Goal: Find contact information: Find contact information

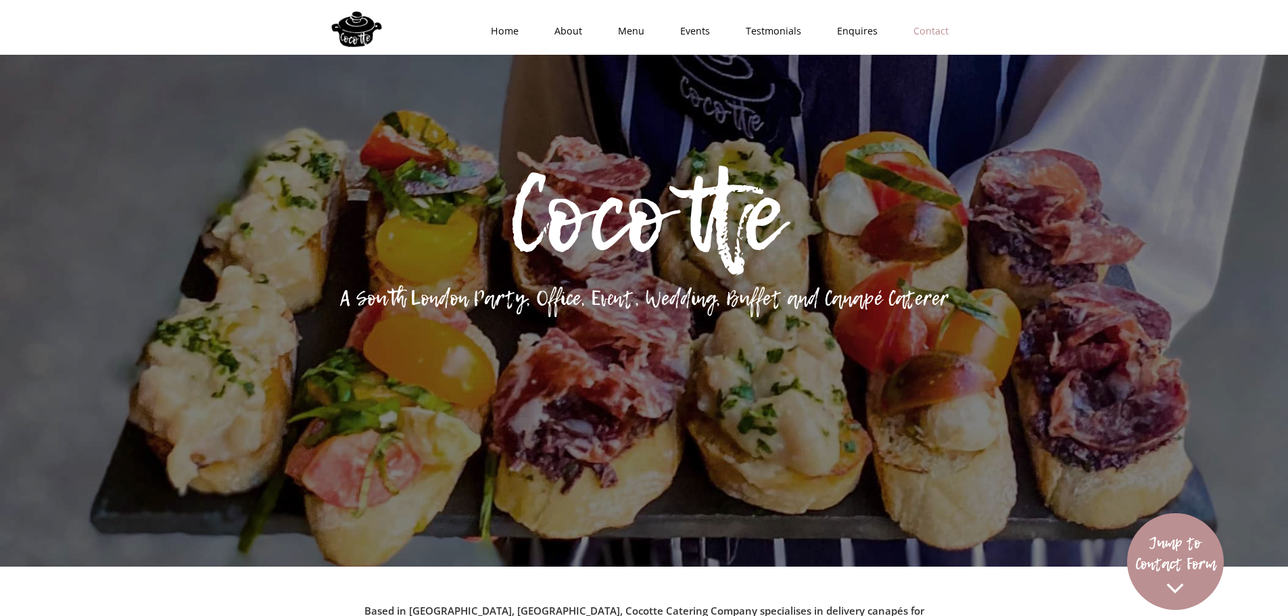
click at [942, 43] on link "Contact" at bounding box center [926, 31] width 71 height 41
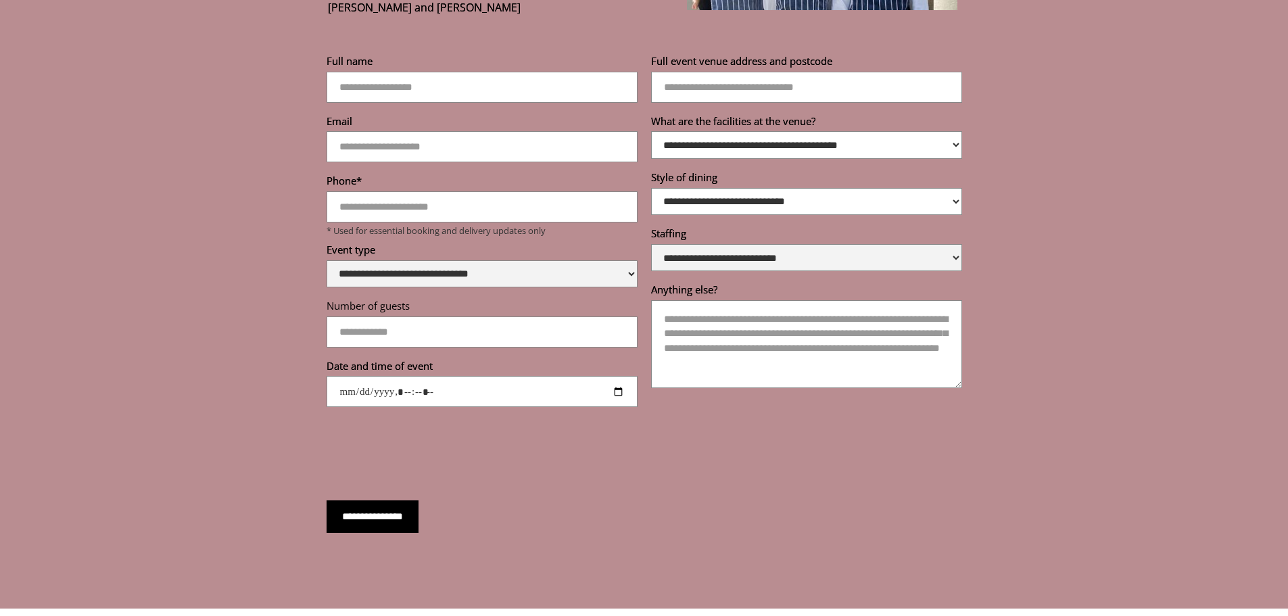
scroll to position [4837, 0]
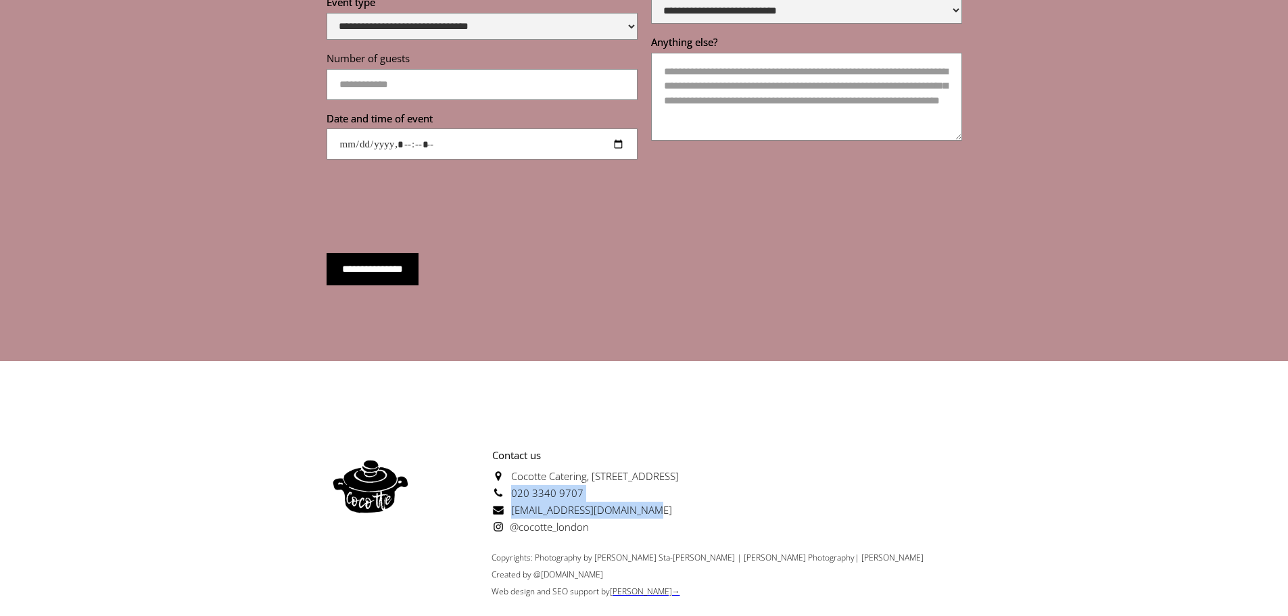
drag, startPoint x: 649, startPoint y: 476, endPoint x: 511, endPoint y: 460, distance: 139.6
click at [511, 460] on p "Contact us [GEOGRAPHIC_DATA][STREET_ADDRESS] 020 3340 9707 [EMAIL_ADDRESS][DOMA…" at bounding box center [547, 491] width 264 height 89
copy p "020 3340 9707 [EMAIL_ADDRESS][DOMAIN_NAME]"
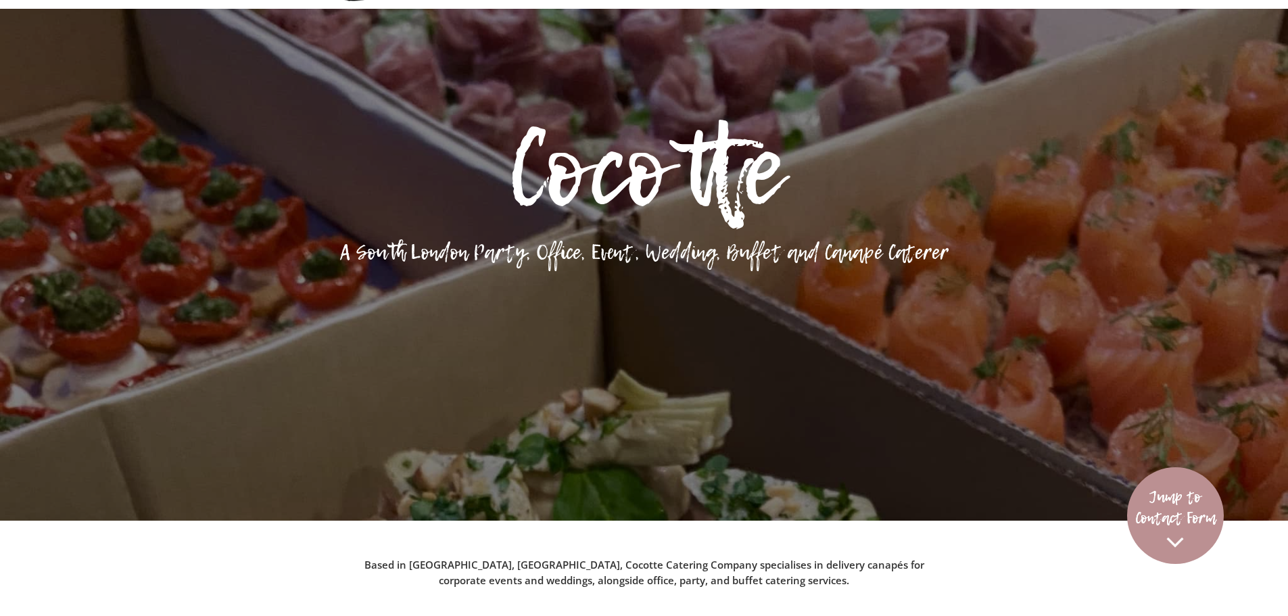
scroll to position [0, 0]
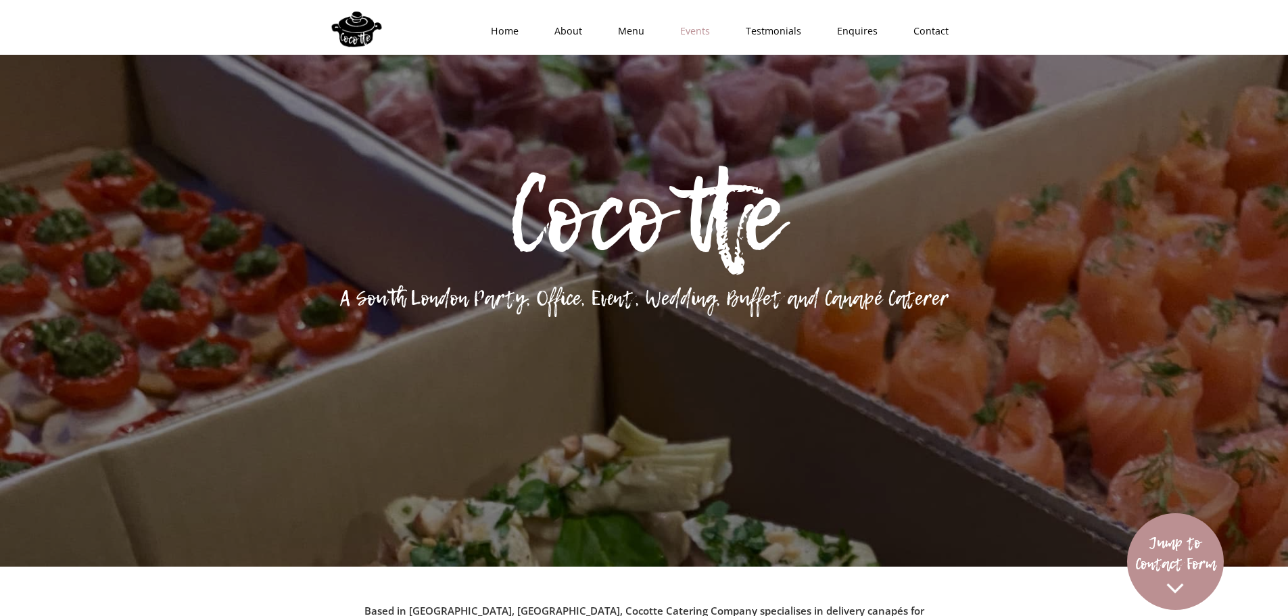
click at [691, 33] on link "Events" at bounding box center [691, 31] width 66 height 41
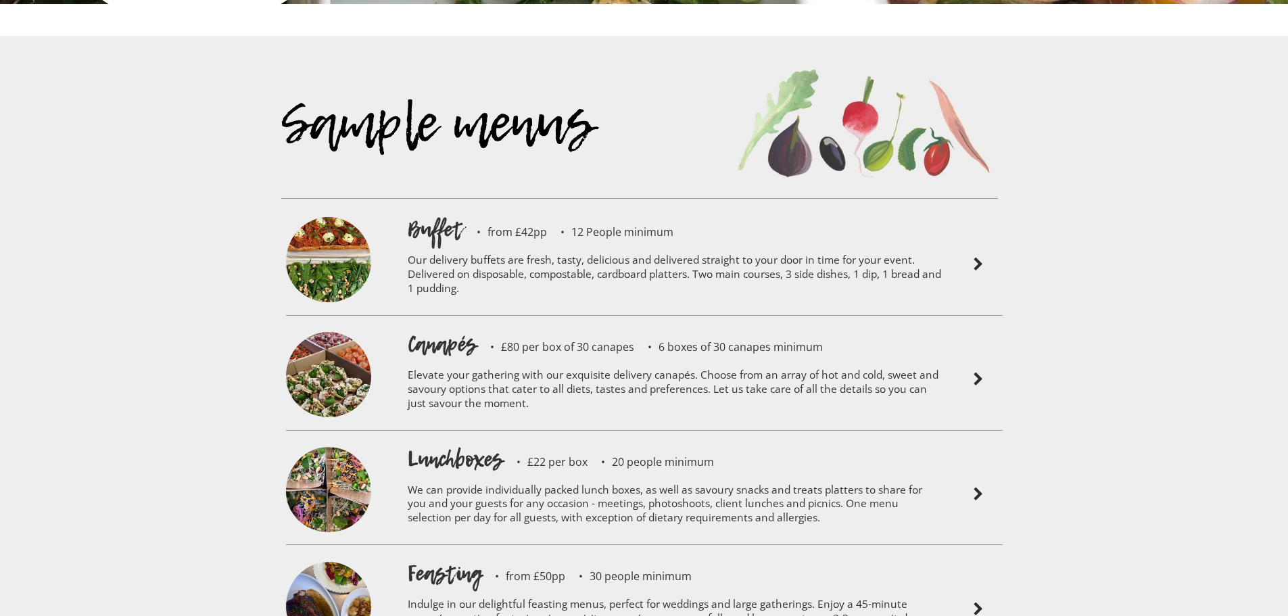
scroll to position [3083, 0]
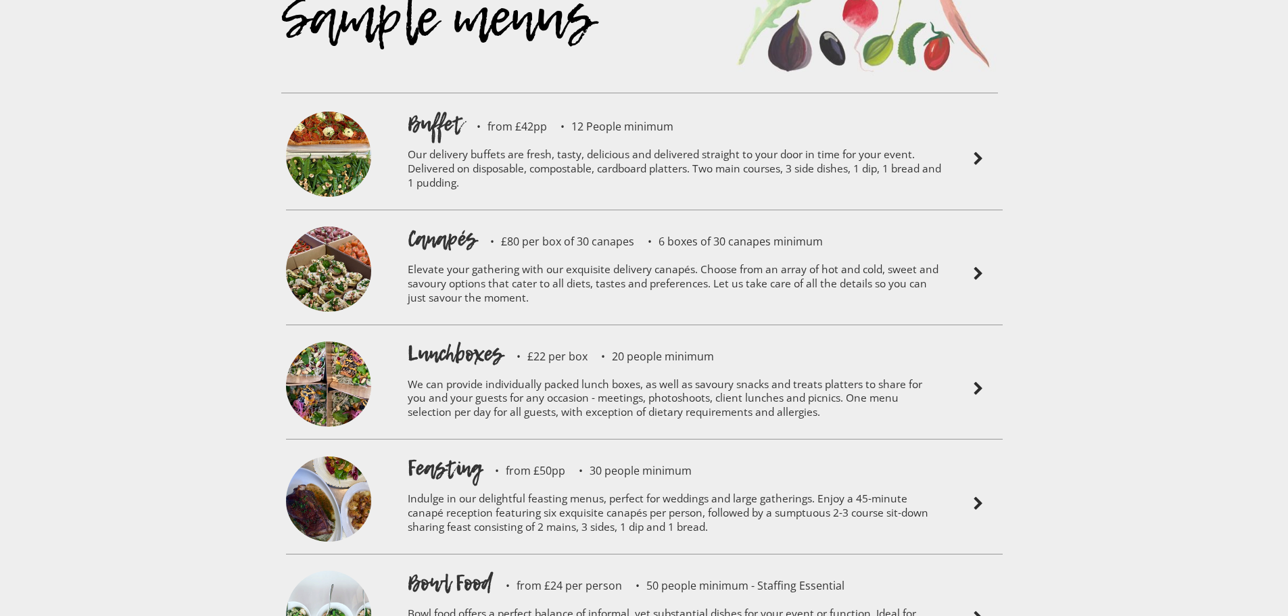
click at [1146, 402] on div "Sample menus Buffet from £42pp 12 People minimum Our delivery buffets are fresh…" at bounding box center [644, 339] width 1288 height 818
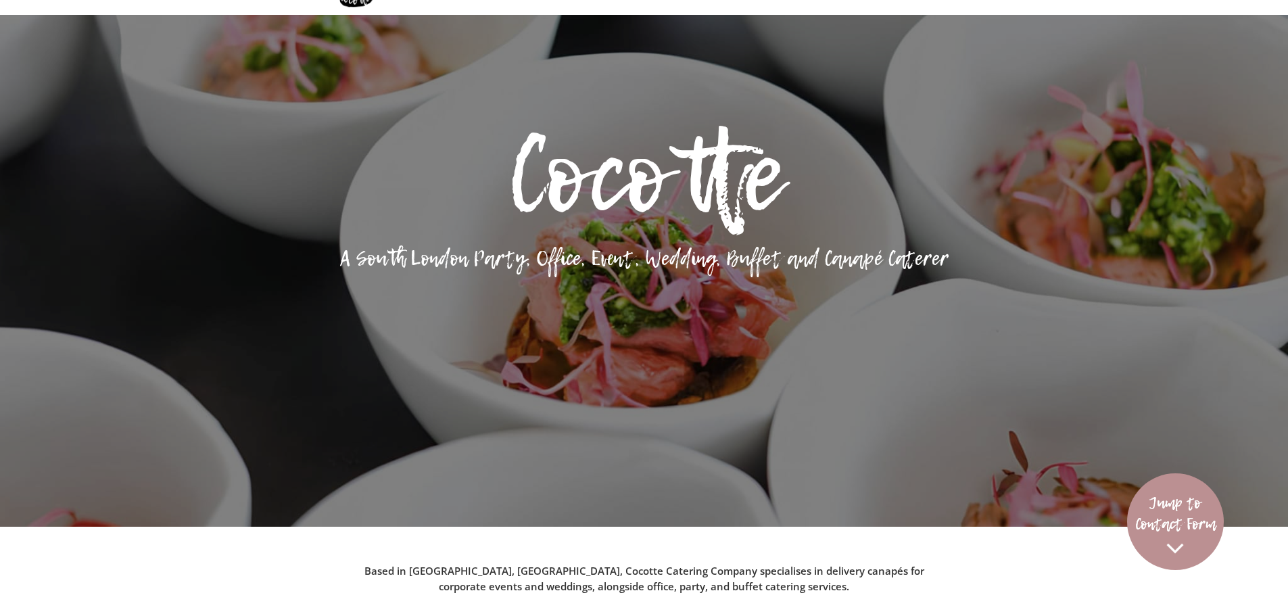
scroll to position [0, 0]
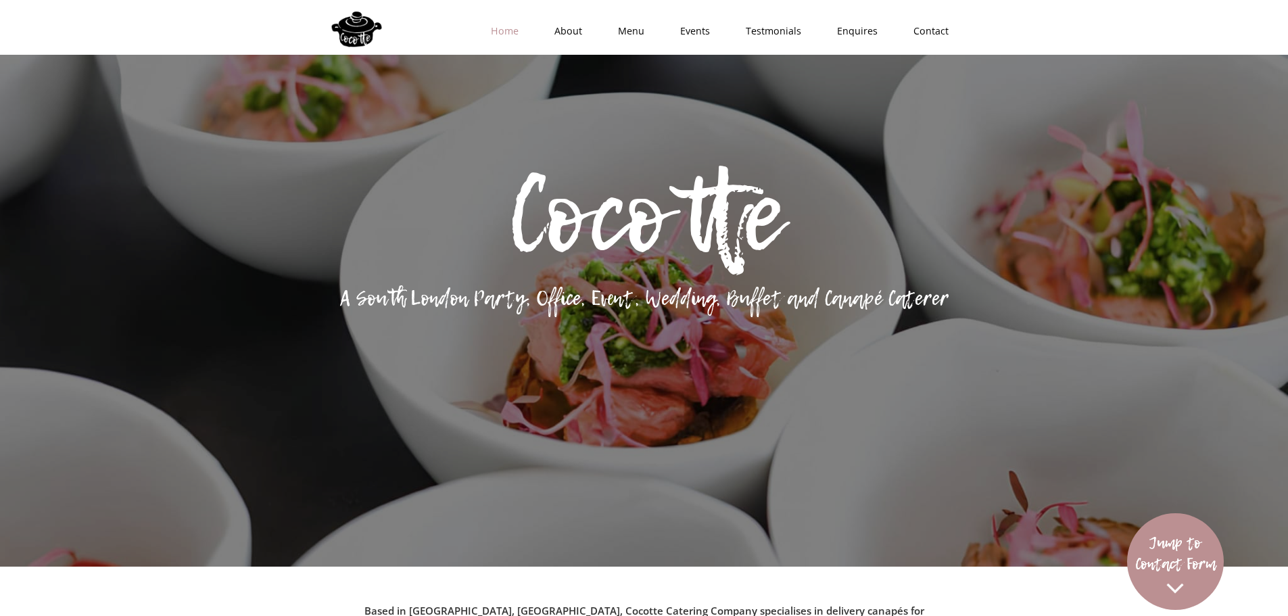
click at [515, 36] on link "Home" at bounding box center [501, 31] width 64 height 41
click at [220, 1] on div "Home About Menu Events Testmonials Enquires Contact" at bounding box center [644, 27] width 1288 height 55
